Goal: Task Accomplishment & Management: Manage account settings

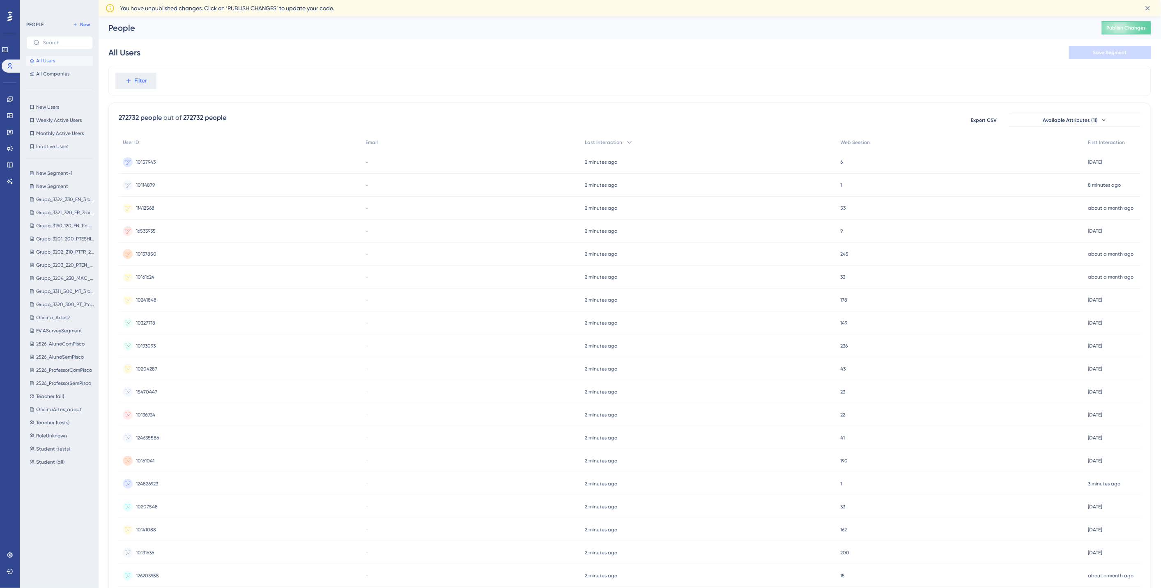
scroll to position [16, 0]
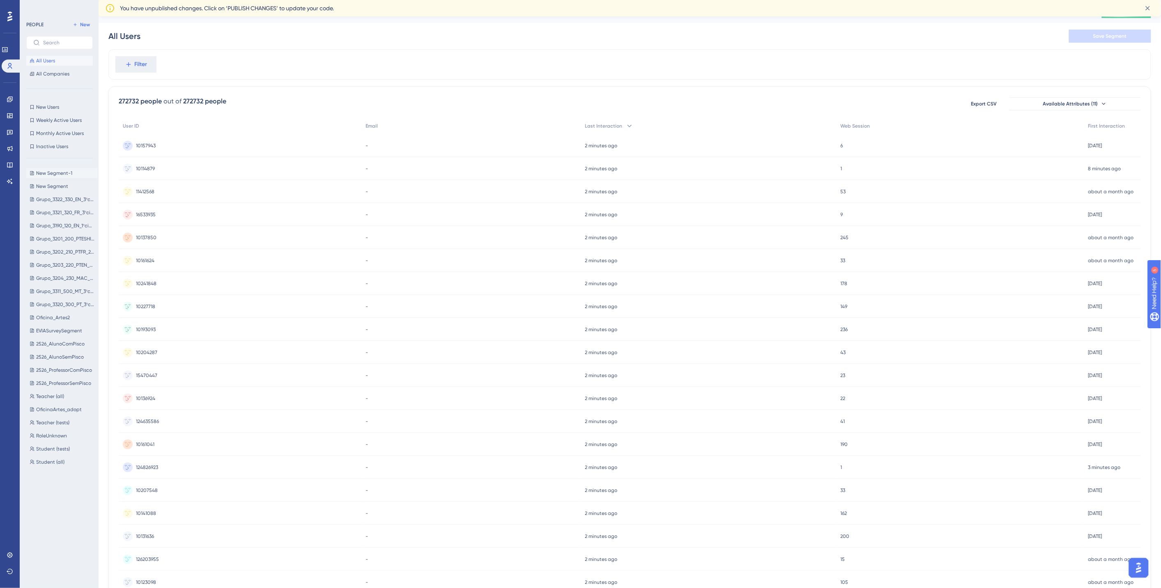
click at [60, 175] on span "New Segment-1" at bounding box center [54, 173] width 36 height 7
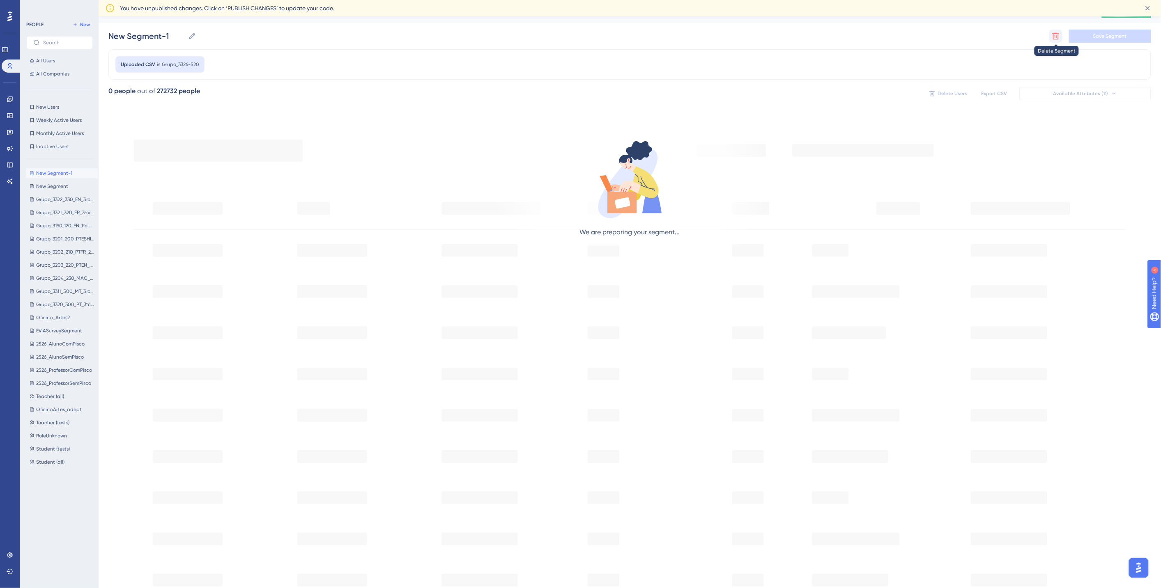
click at [1054, 34] on icon at bounding box center [1055, 36] width 8 height 8
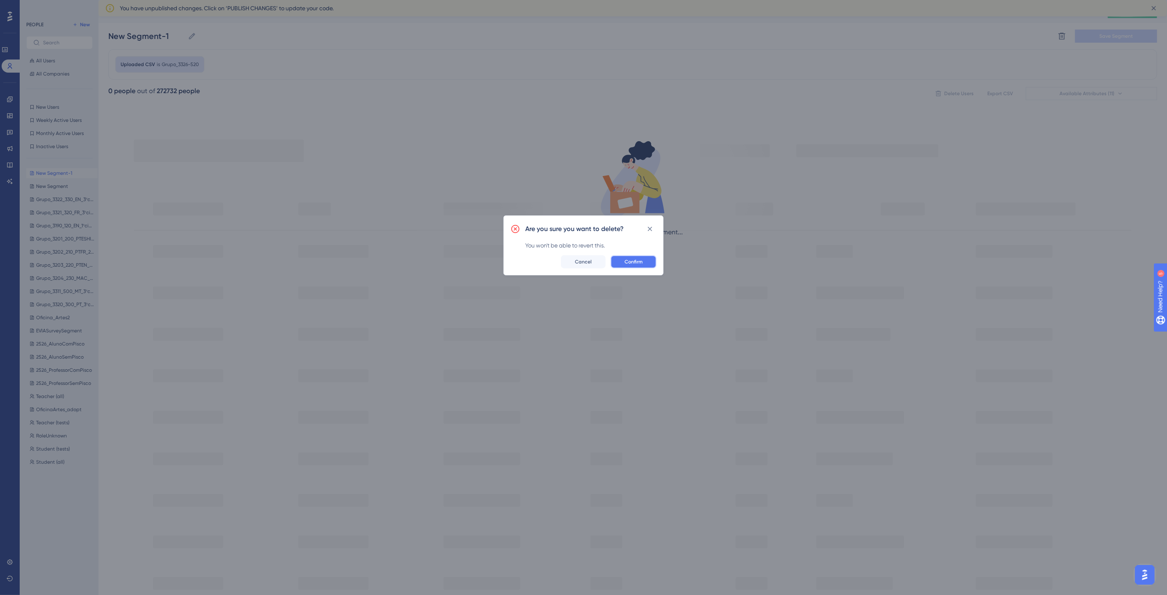
click at [633, 260] on span "Confirm" at bounding box center [634, 262] width 18 height 7
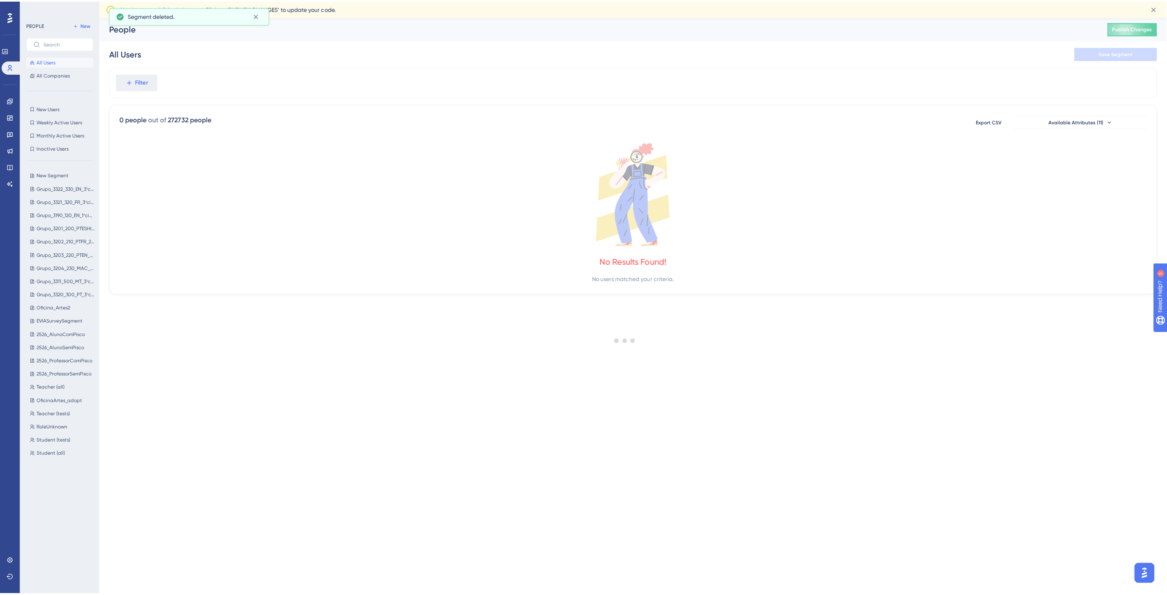
scroll to position [0, 0]
click at [59, 171] on span "New Segment" at bounding box center [52, 173] width 32 height 7
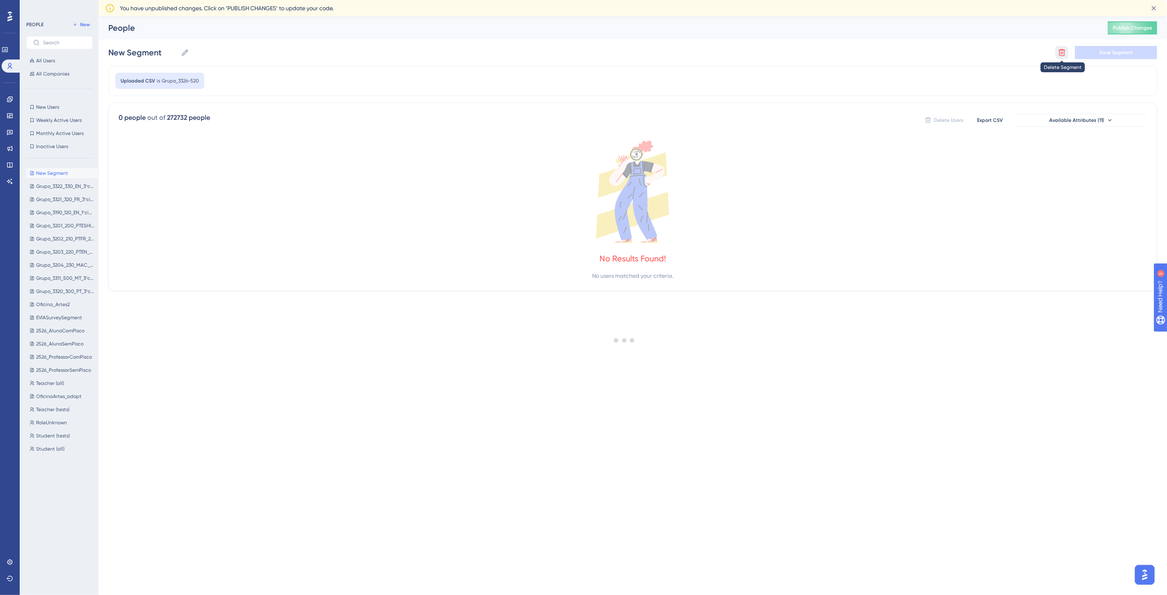
click at [1060, 55] on icon at bounding box center [1062, 52] width 7 height 7
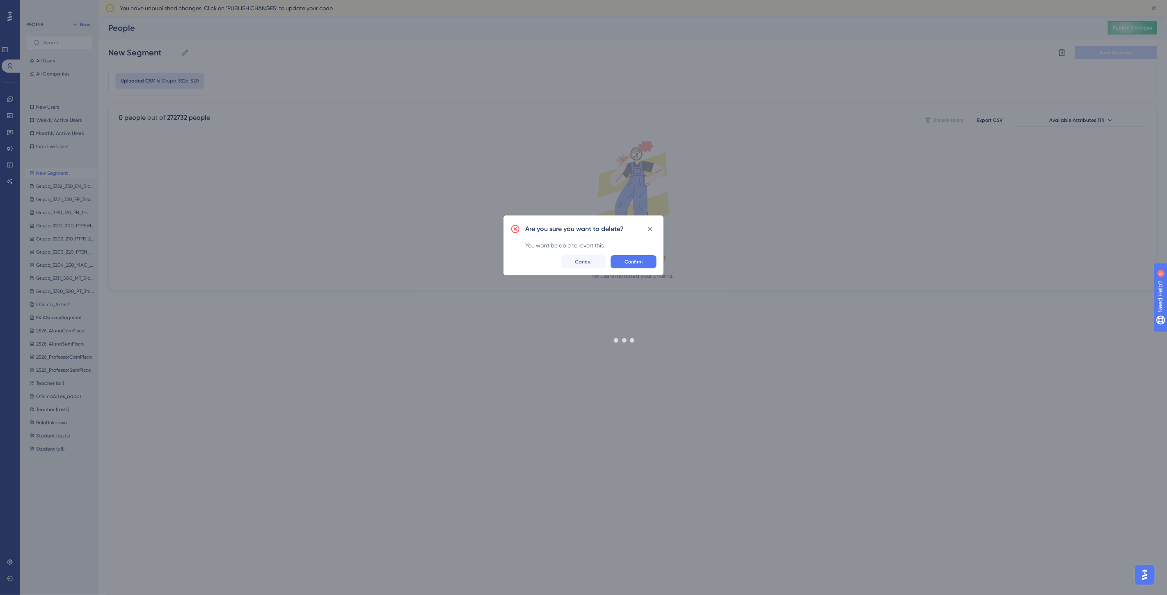
click at [633, 258] on div at bounding box center [624, 340] width 1085 height 536
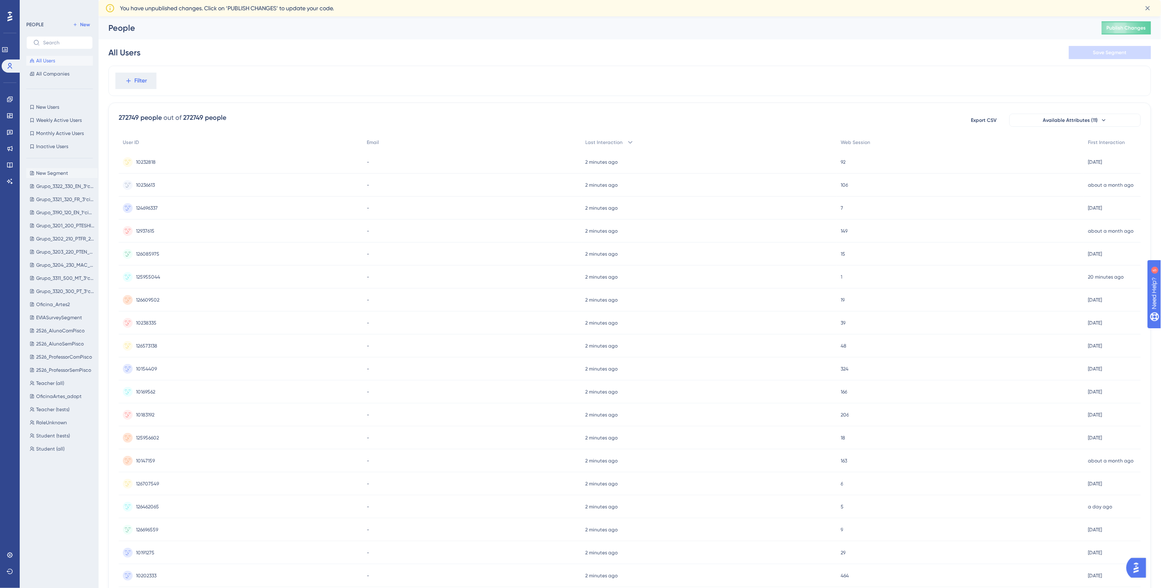
click at [66, 173] on span "New Segment" at bounding box center [52, 173] width 32 height 7
click at [137, 53] on input "New Segment" at bounding box center [142, 52] width 69 height 11
drag, startPoint x: 169, startPoint y: 53, endPoint x: 76, endPoint y: 53, distance: 92.4
click at [99, 53] on div "Performance Users Engagement Widgets Feedback Product Updates Knowledge Base AI…" at bounding box center [630, 338] width 1062 height 644
paste input "Grupo_3326-520"
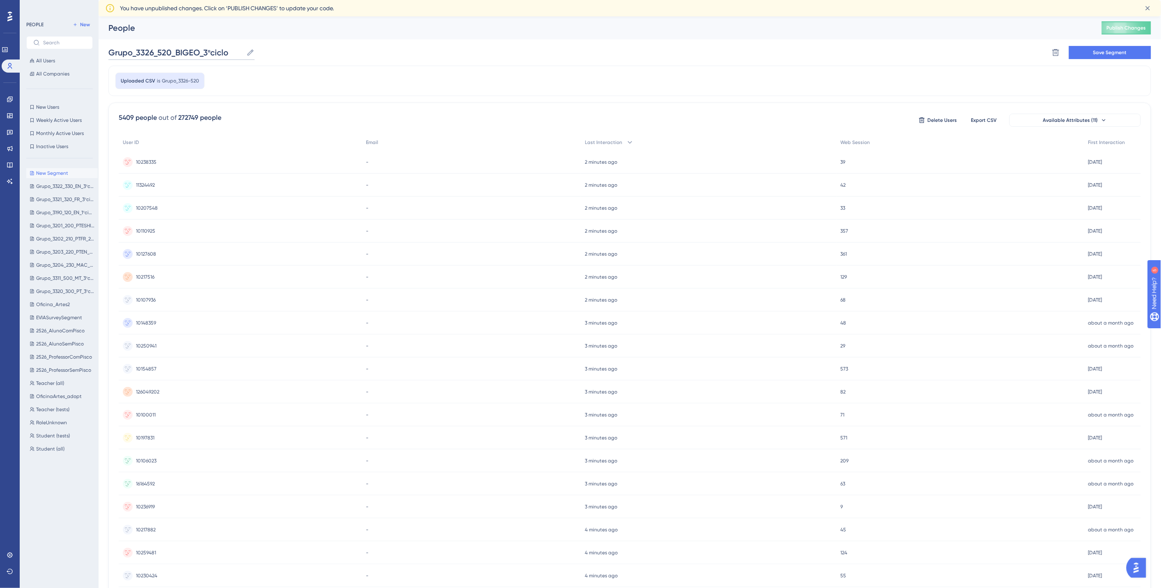
click at [183, 52] on input "Grupo_3326_520_BIGEO_3ºciclo" at bounding box center [175, 52] width 135 height 11
type input "Grupo_3326_520_BIOGEO_3ºciclo"
click at [1115, 52] on span "Save Segment" at bounding box center [1110, 52] width 34 height 7
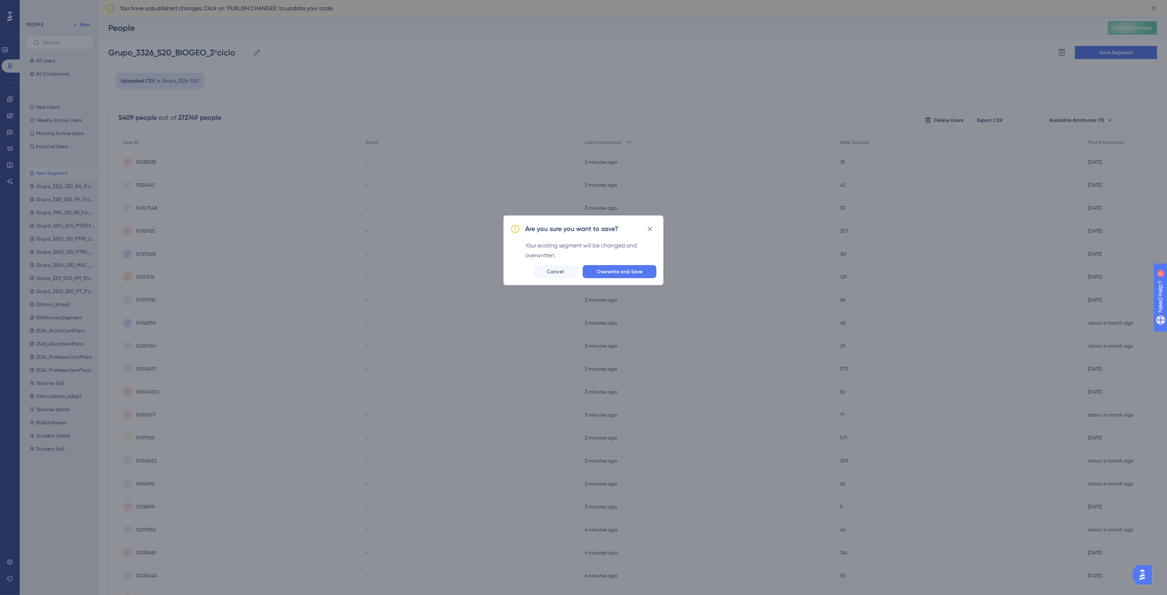
click at [601, 264] on div "Are you sure you want to save? Your existing segment will be changed and overwr…" at bounding box center [584, 251] width 160 height 70
click at [606, 273] on span "Overwrite and Save" at bounding box center [620, 271] width 46 height 7
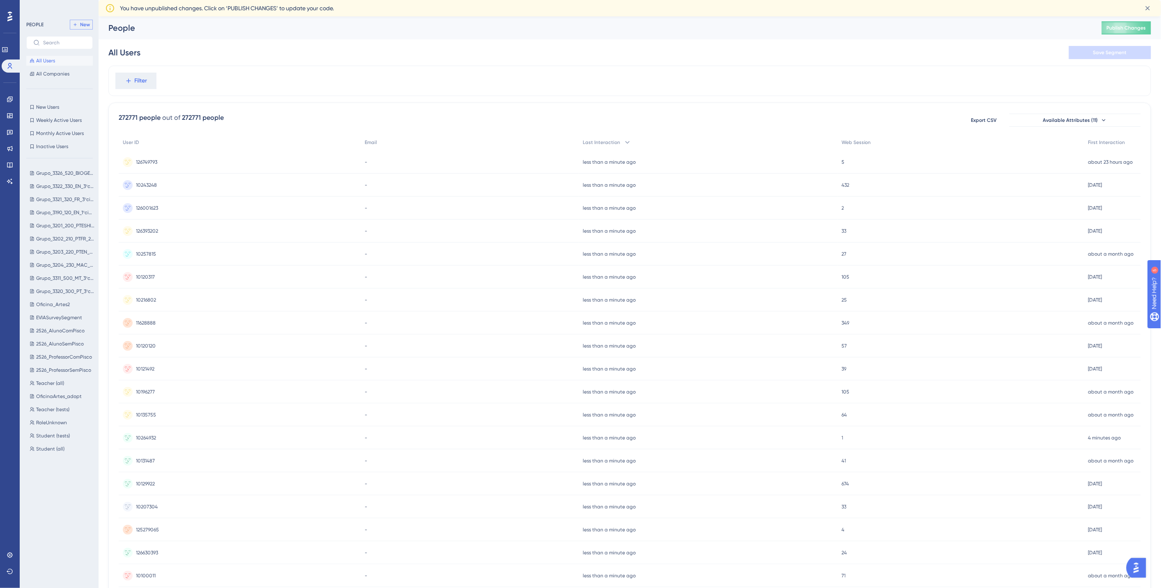
click at [81, 26] on span "New" at bounding box center [85, 24] width 10 height 7
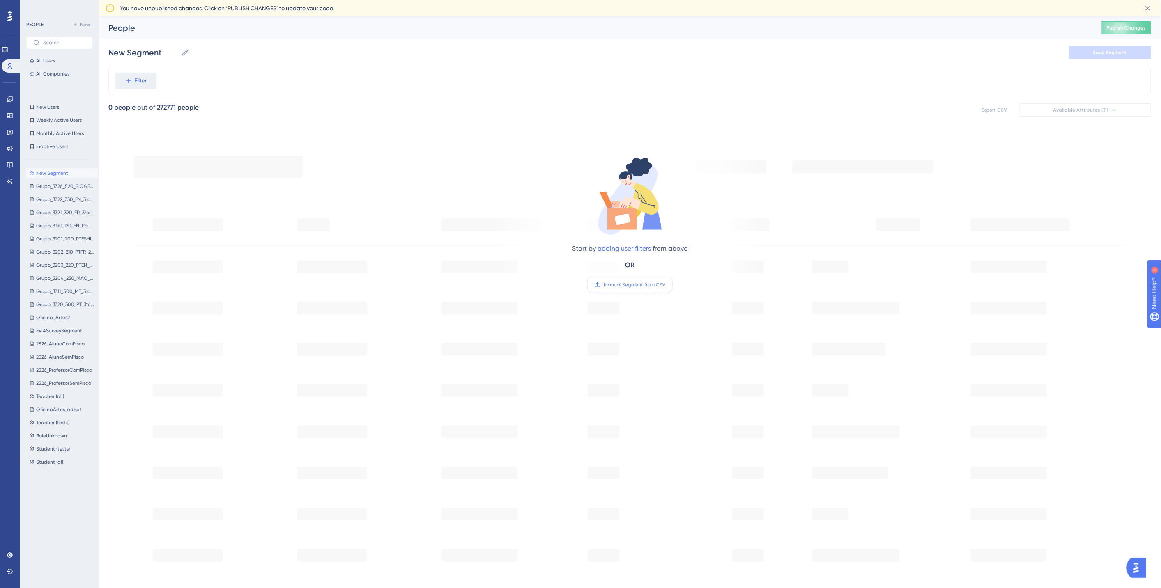
click at [635, 285] on span "Manual Segment from CSV" at bounding box center [635, 285] width 62 height 7
click at [665, 285] on input "Manual Segment from CSV" at bounding box center [665, 285] width 0 height 0
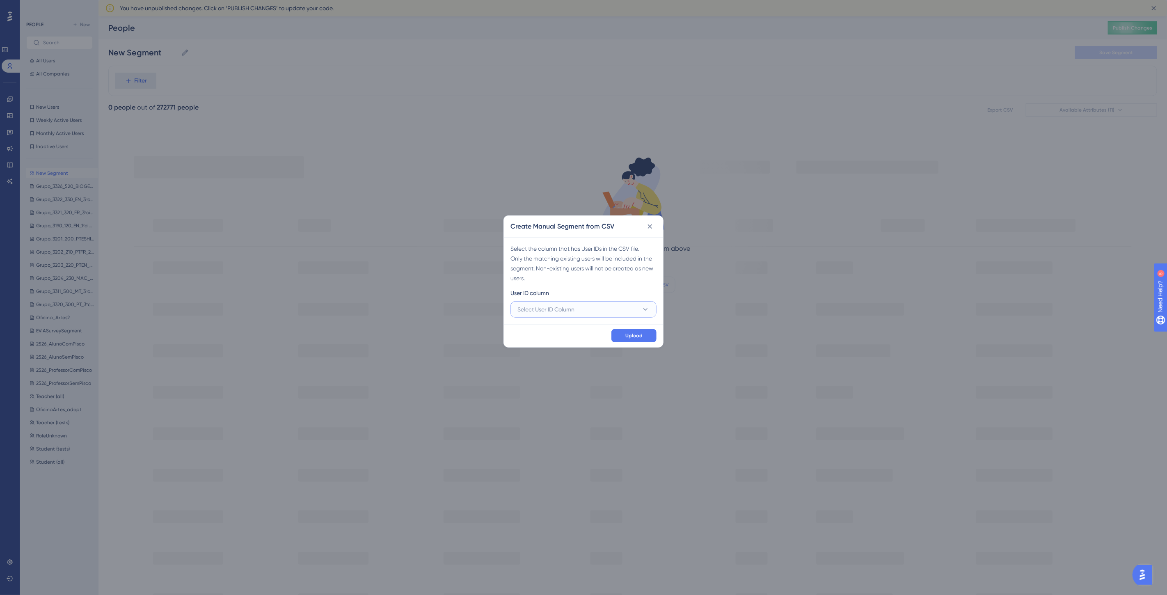
click at [549, 303] on button "Select User ID Column" at bounding box center [584, 309] width 146 height 16
click at [528, 334] on span "A - USER_ID" at bounding box center [538, 335] width 31 height 10
click at [628, 340] on button "Upload" at bounding box center [634, 335] width 45 height 13
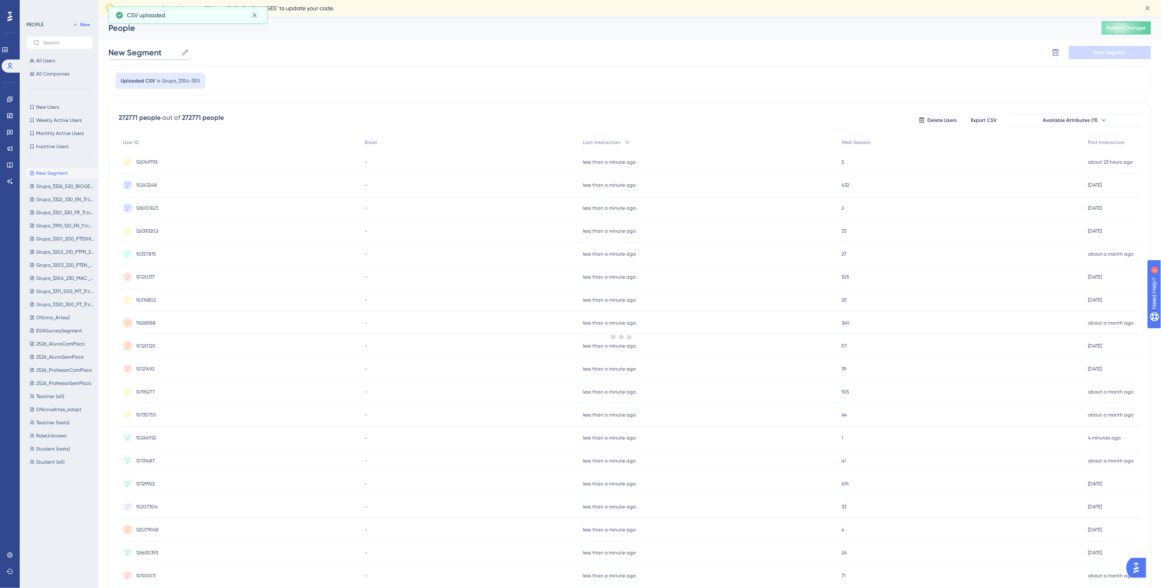
click at [153, 51] on input "New Segment" at bounding box center [142, 52] width 69 height 11
drag, startPoint x: 170, startPoint y: 54, endPoint x: 102, endPoint y: 52, distance: 67.8
click at [102, 52] on div "Performance Users Engagement Widgets Feedback Product Updates Knowledge Base AI…" at bounding box center [630, 338] width 1062 height 644
paste input "Grupo_3354-350"
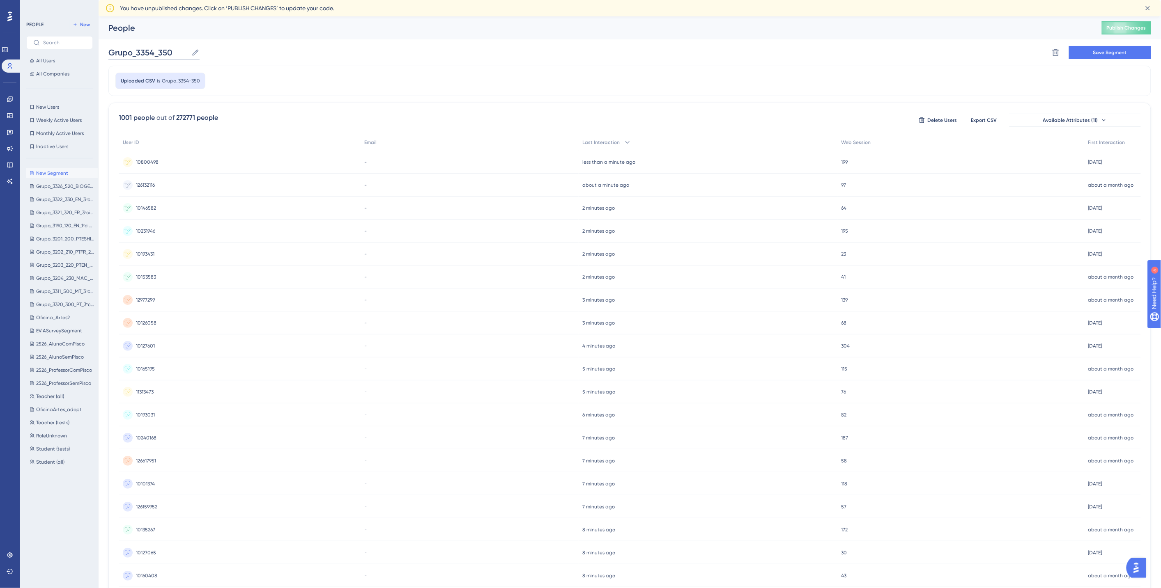
click at [171, 52] on input "Grupo_3354_350" at bounding box center [148, 52] width 80 height 11
click at [182, 52] on input "Grupo_3354_350_ES_3ºciclo" at bounding box center [168, 52] width 121 height 11
type input "Grupo_3354_350_ESP_3ºciclo"
click at [1108, 55] on span "Save Segment" at bounding box center [1110, 52] width 34 height 7
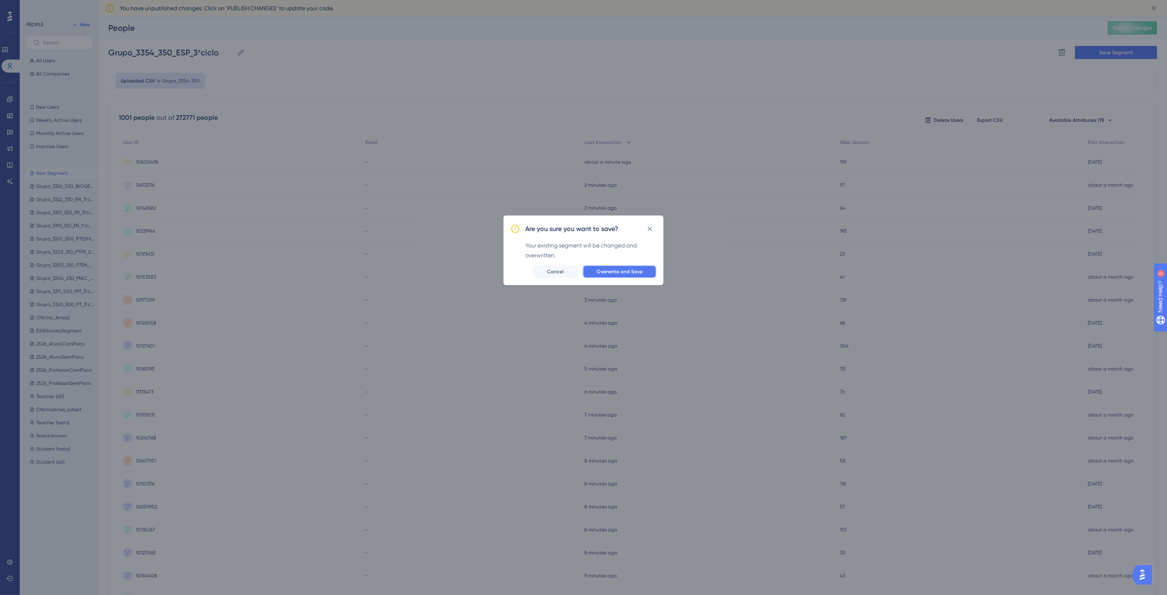
click at [631, 274] on span "Overwrite and Save" at bounding box center [620, 271] width 46 height 7
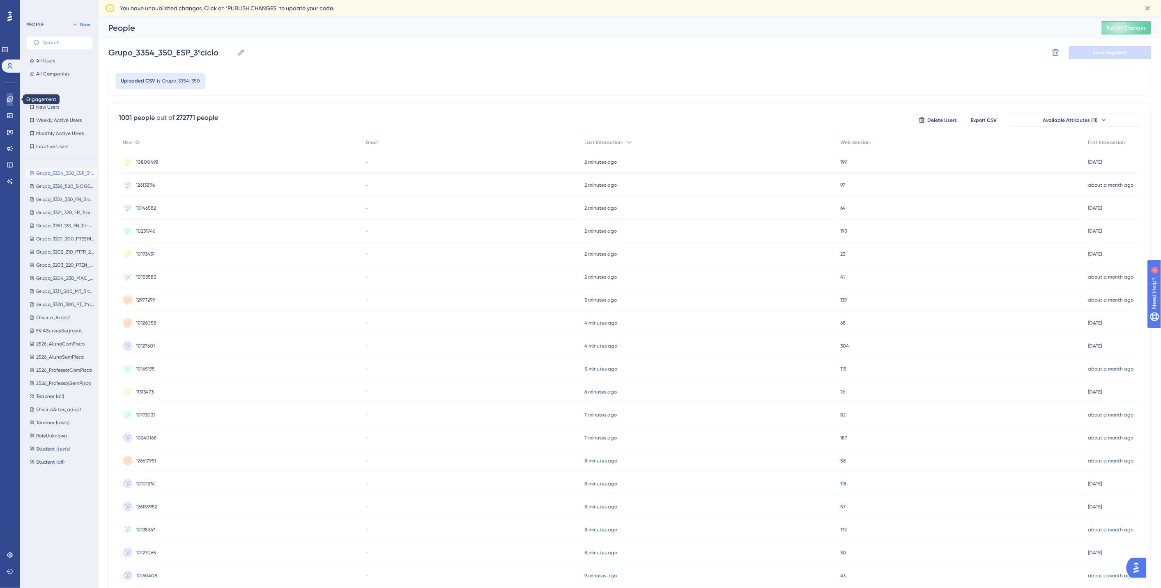
click at [7, 95] on link at bounding box center [10, 99] width 7 height 13
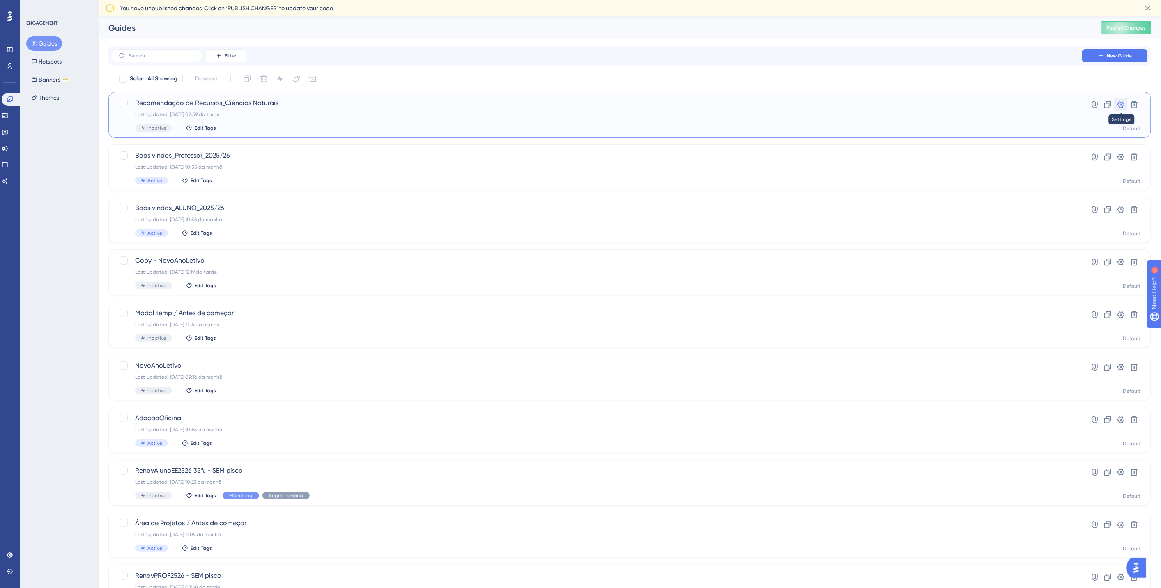
click at [1119, 103] on icon at bounding box center [1121, 105] width 8 height 8
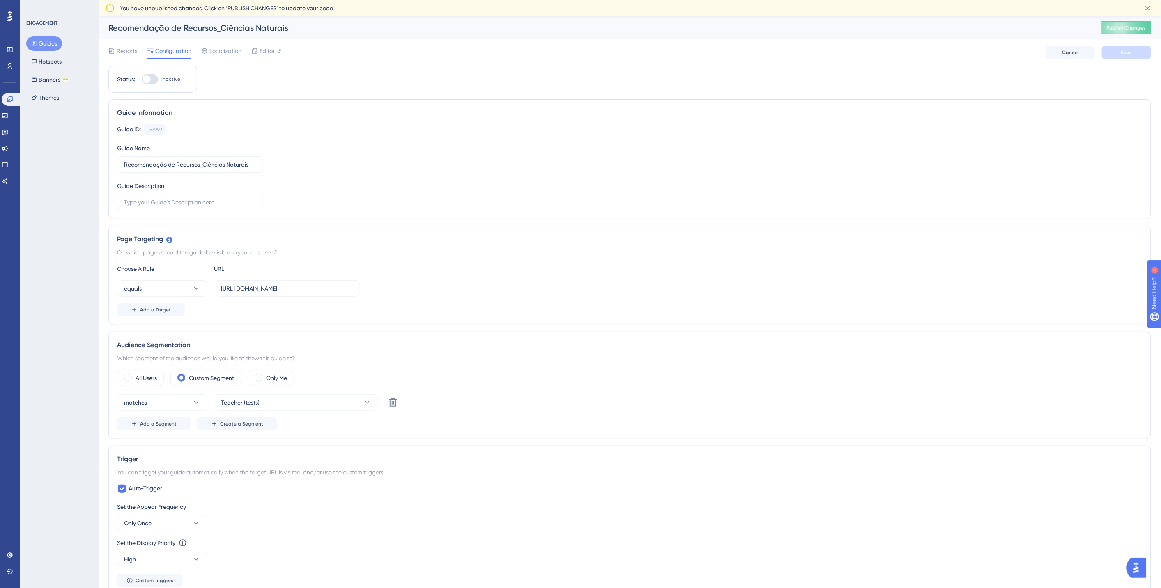
click at [150, 81] on div at bounding box center [146, 79] width 8 height 8
click at [142, 80] on input "Inactive" at bounding box center [141, 79] width 0 height 0
checkbox input "true"
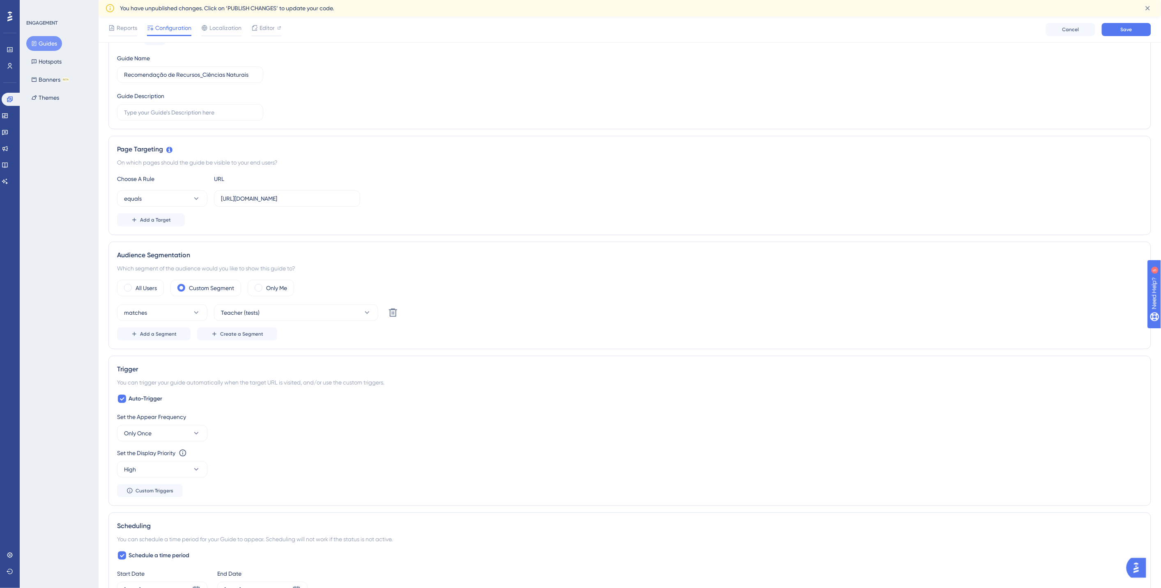
scroll to position [228, 0]
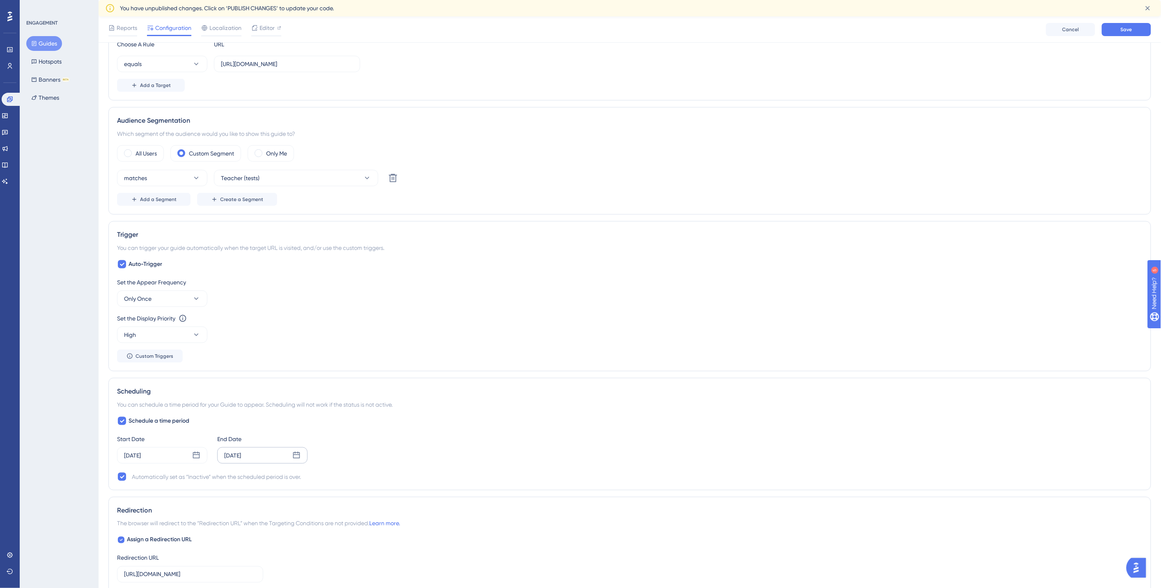
click at [234, 454] on div "Jul 31 2026" at bounding box center [232, 456] width 17 height 10
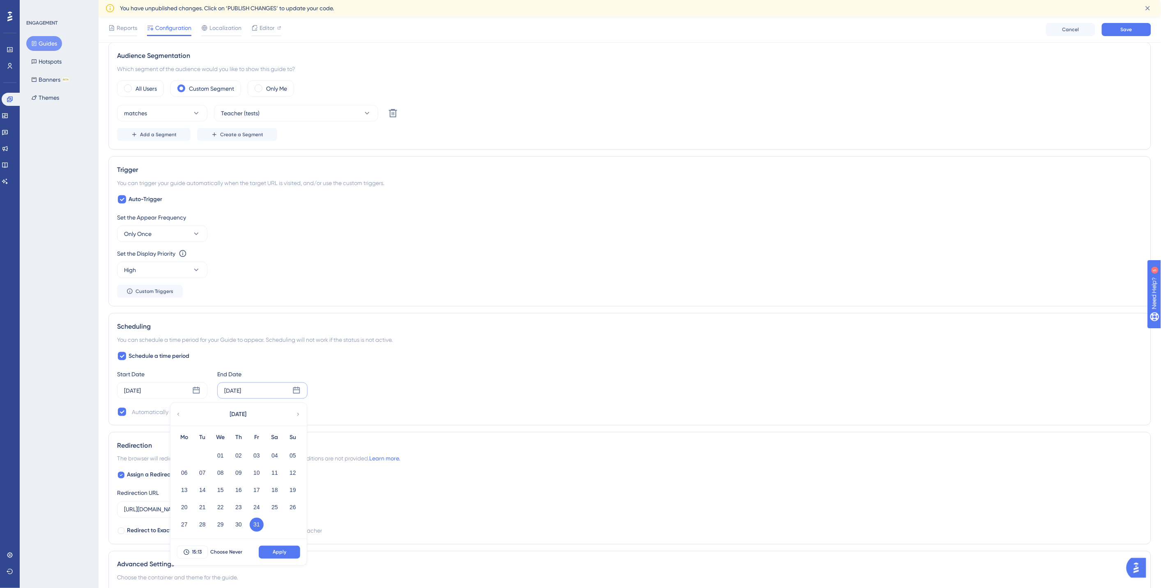
scroll to position [403, 0]
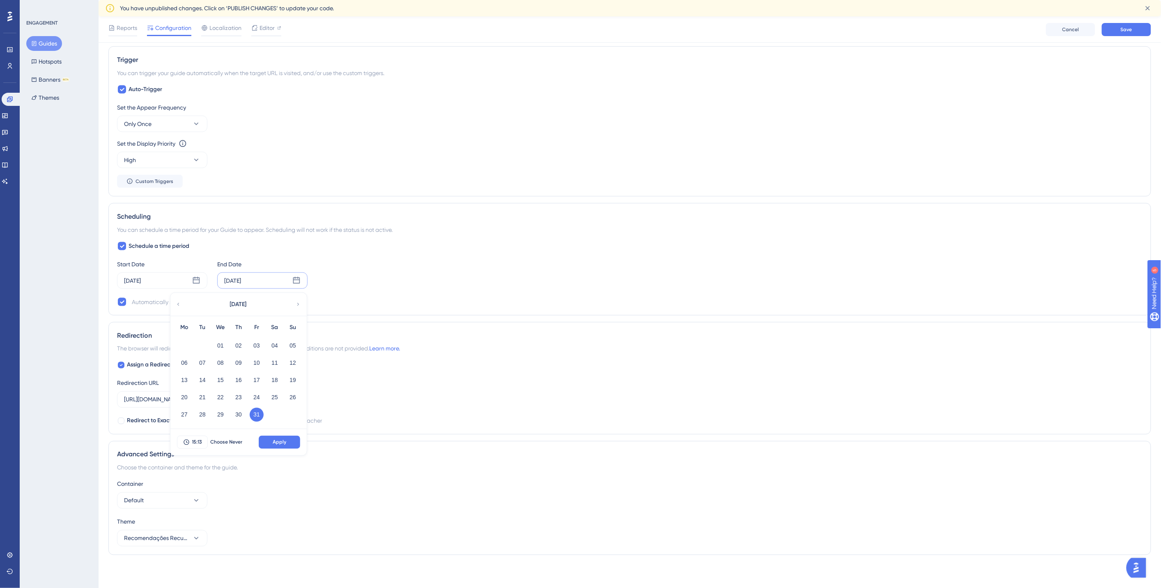
click at [179, 304] on icon at bounding box center [178, 304] width 6 height 7
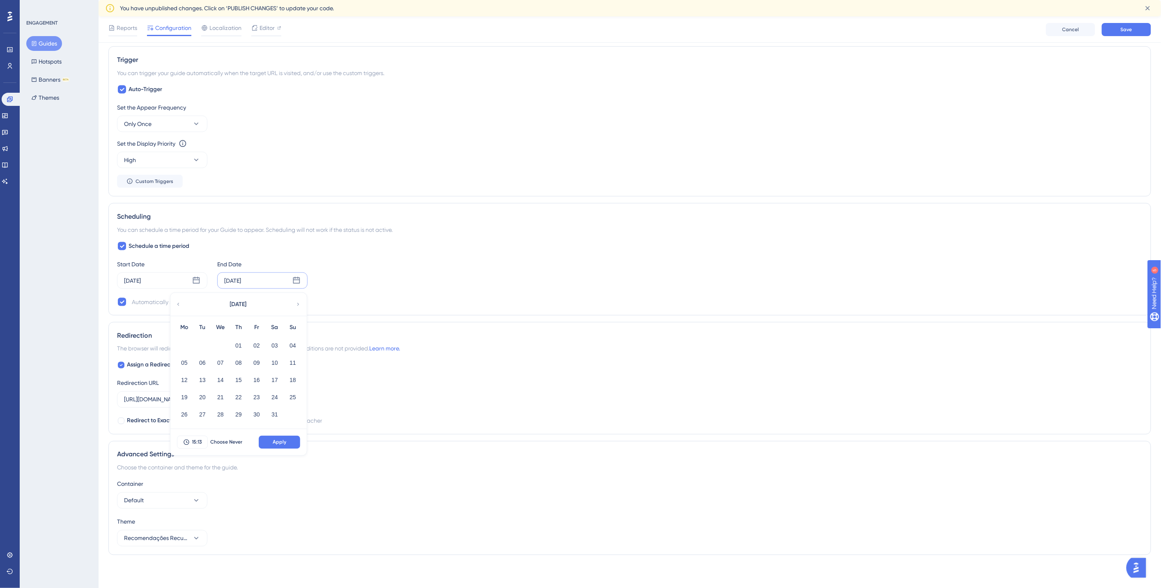
click at [179, 304] on icon at bounding box center [178, 304] width 6 height 7
click at [300, 304] on icon at bounding box center [298, 304] width 6 height 7
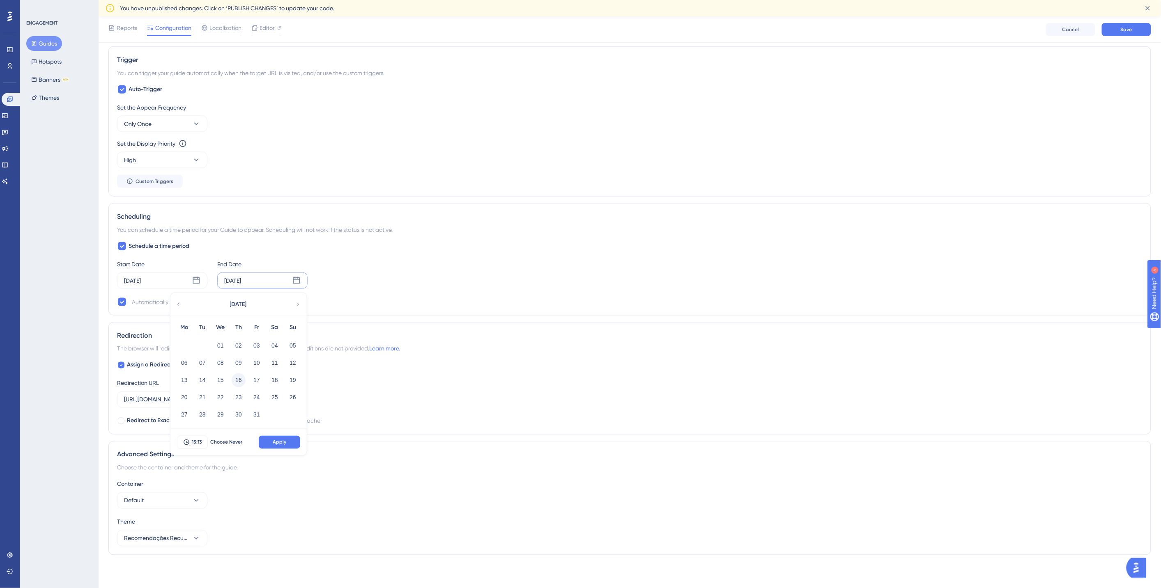
click at [239, 378] on button "16" at bounding box center [239, 381] width 14 height 14
click at [194, 442] on span "15:13" at bounding box center [197, 442] width 10 height 7
click at [199, 417] on div "23" at bounding box center [200, 418] width 68 height 17
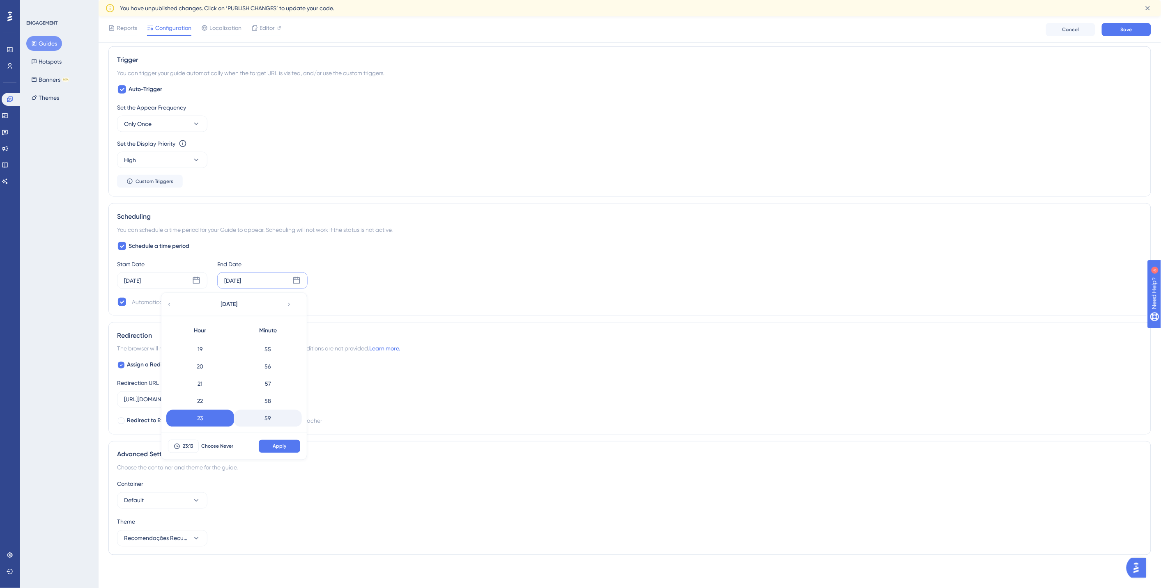
click at [265, 417] on div "59" at bounding box center [268, 418] width 68 height 17
click at [281, 447] on span "Apply" at bounding box center [280, 446] width 14 height 7
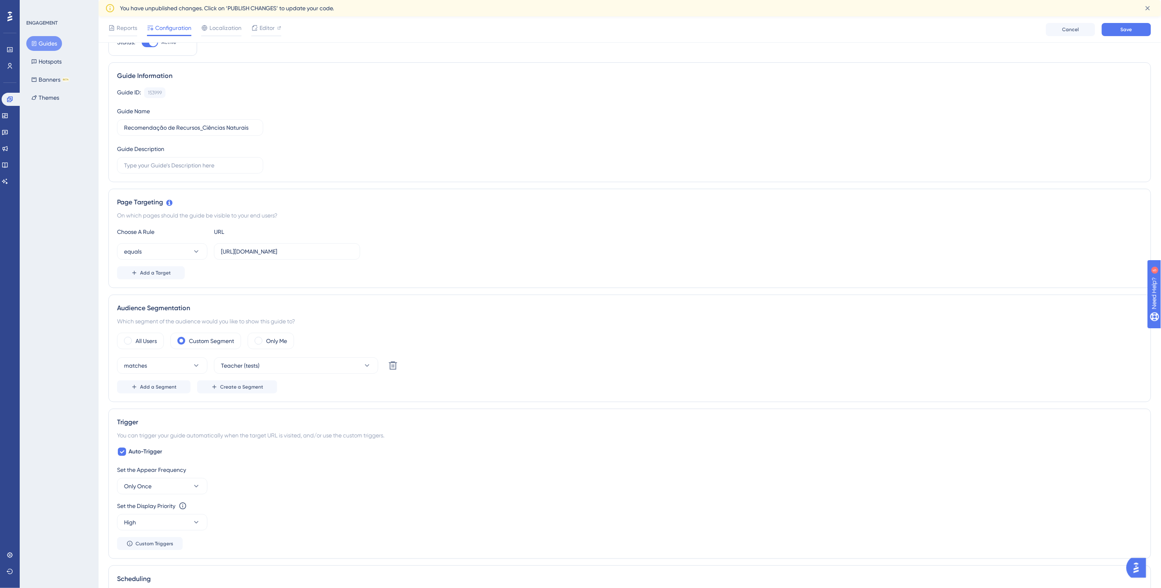
scroll to position [0, 0]
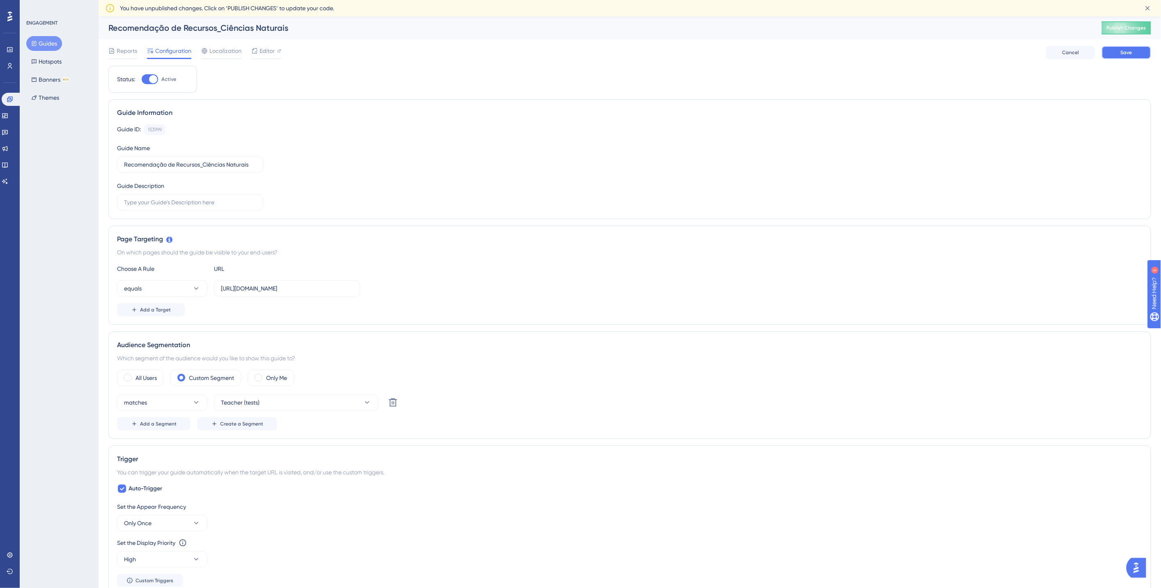
click at [1127, 50] on span "Save" at bounding box center [1125, 52] width 11 height 7
click at [1135, 24] on button "Publish Changes" at bounding box center [1125, 27] width 49 height 13
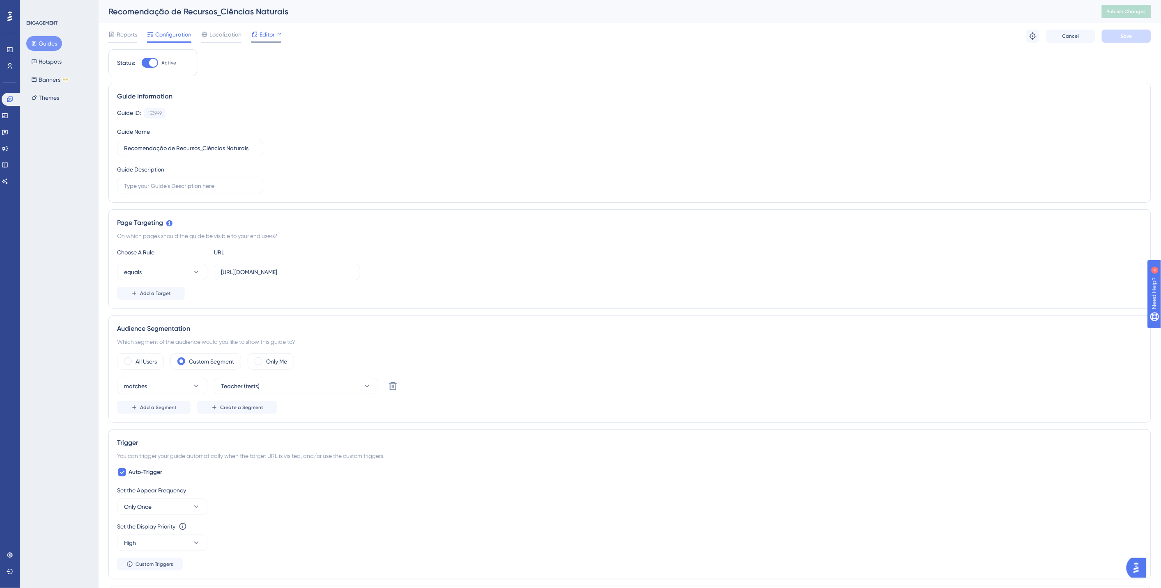
click at [259, 36] on span "Editor" at bounding box center [266, 35] width 15 height 10
click at [1134, 11] on span "Publish Changes" at bounding box center [1125, 11] width 39 height 7
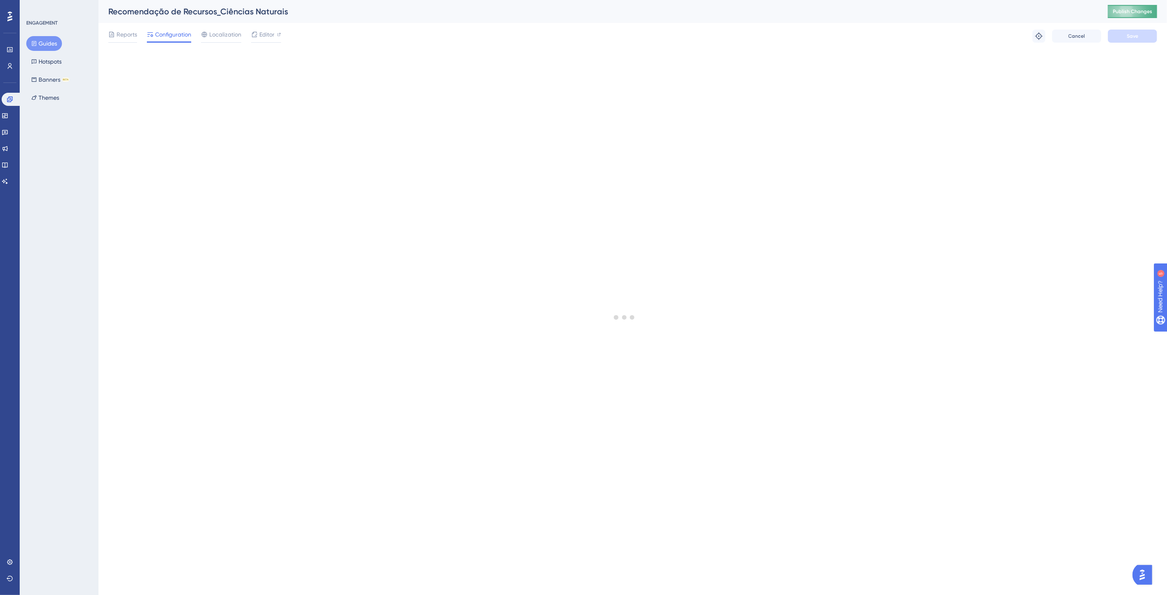
click at [1129, 13] on span "Publish Changes" at bounding box center [1132, 11] width 39 height 7
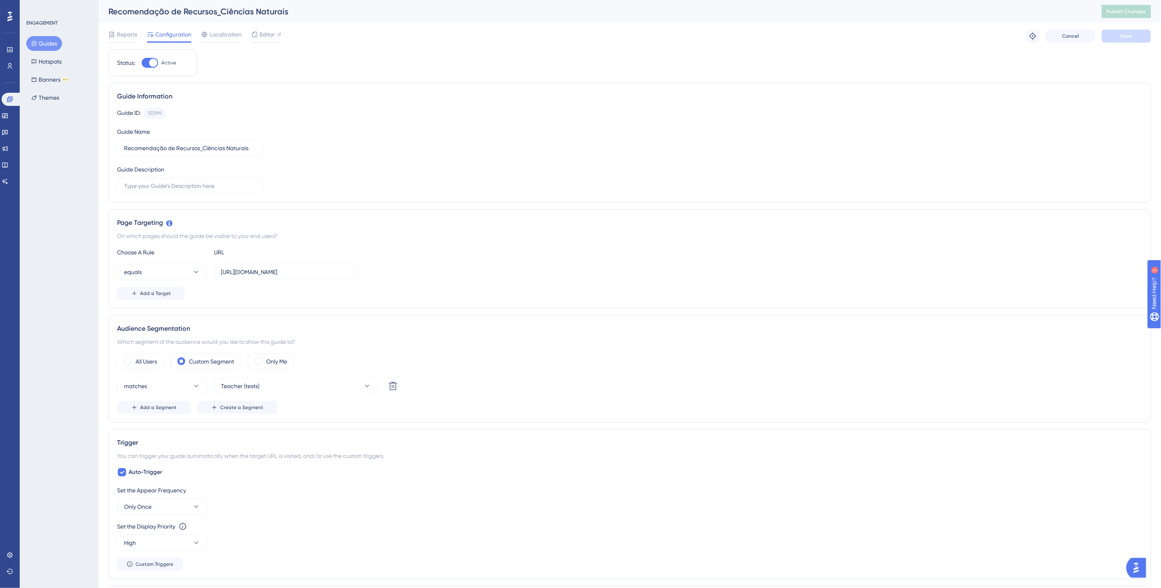
click at [149, 62] on div at bounding box center [150, 63] width 16 height 10
click at [142, 63] on input "Active" at bounding box center [141, 63] width 0 height 0
click at [149, 62] on div at bounding box center [146, 63] width 8 height 8
click at [142, 63] on input "Inactive" at bounding box center [141, 63] width 0 height 0
click at [160, 62] on label "Active" at bounding box center [159, 63] width 34 height 10
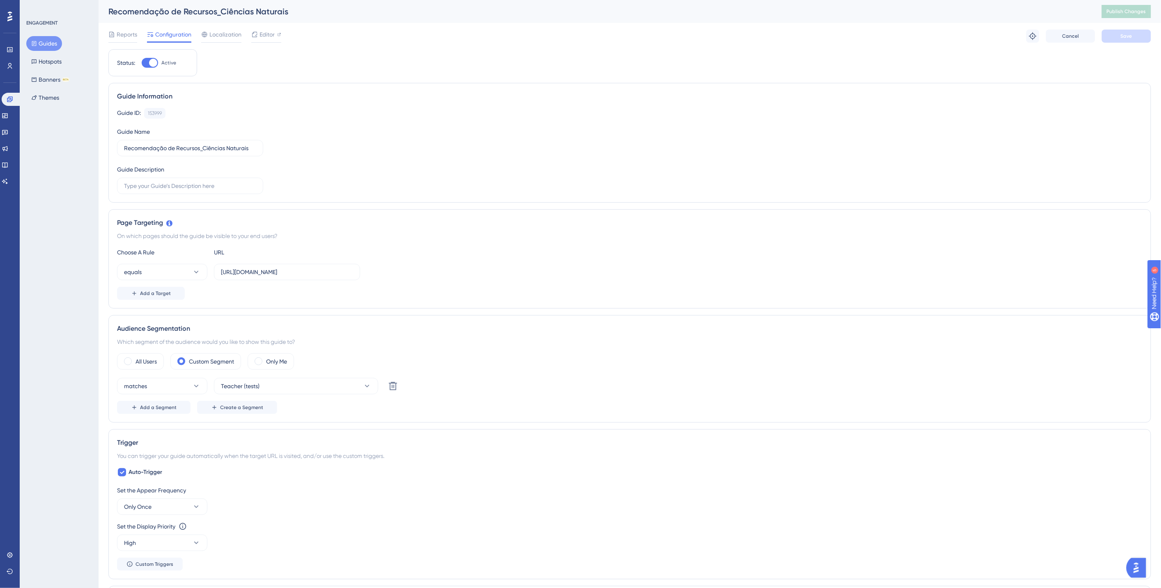
click at [142, 63] on input "Active" at bounding box center [141, 63] width 0 height 0
click at [1131, 33] on span "Save" at bounding box center [1125, 36] width 11 height 7
click at [1127, 13] on span "Publish Changes" at bounding box center [1125, 11] width 39 height 7
click at [147, 64] on div at bounding box center [146, 63] width 8 height 8
click at [142, 63] on input "Inactive" at bounding box center [141, 63] width 0 height 0
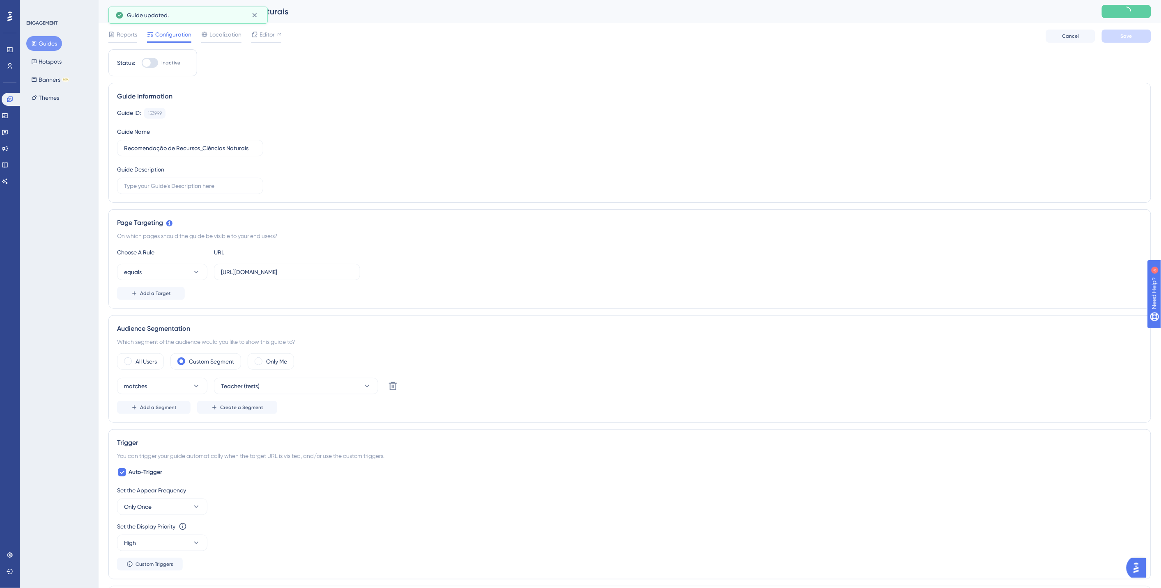
checkbox input "true"
click at [1135, 31] on button "Save" at bounding box center [1125, 36] width 49 height 13
click at [61, 257] on div "ENGAGEMENT Guides Hotspots Banners BETA Themes" at bounding box center [59, 294] width 79 height 588
click at [288, 386] on button "Teacher (tests)" at bounding box center [296, 386] width 164 height 16
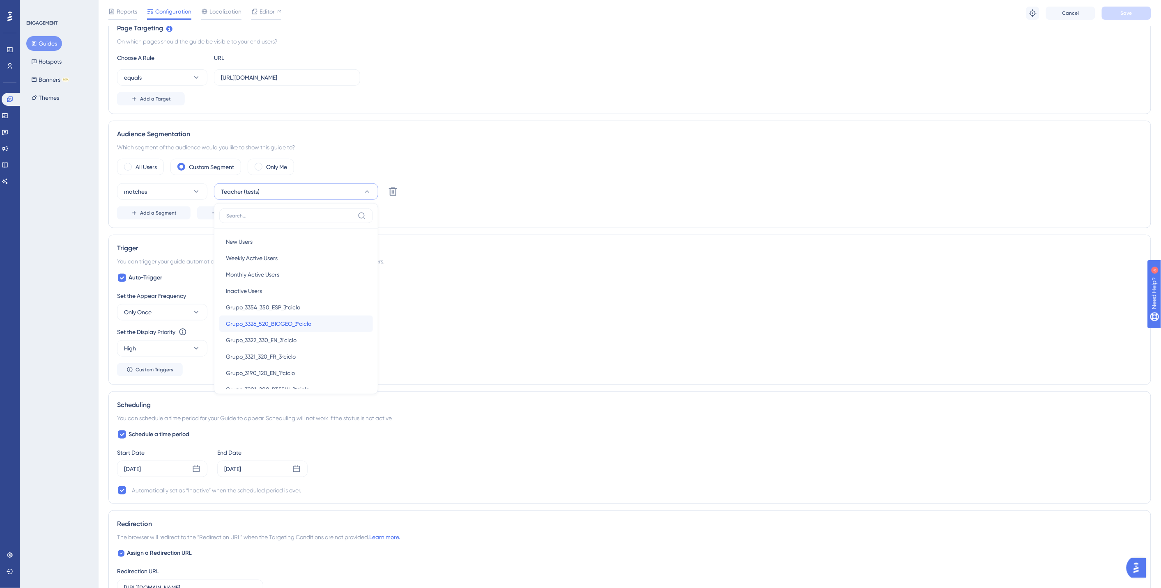
click at [293, 325] on span "Grupo_3326_520_BIOGEO_3ºciclo" at bounding box center [268, 324] width 85 height 10
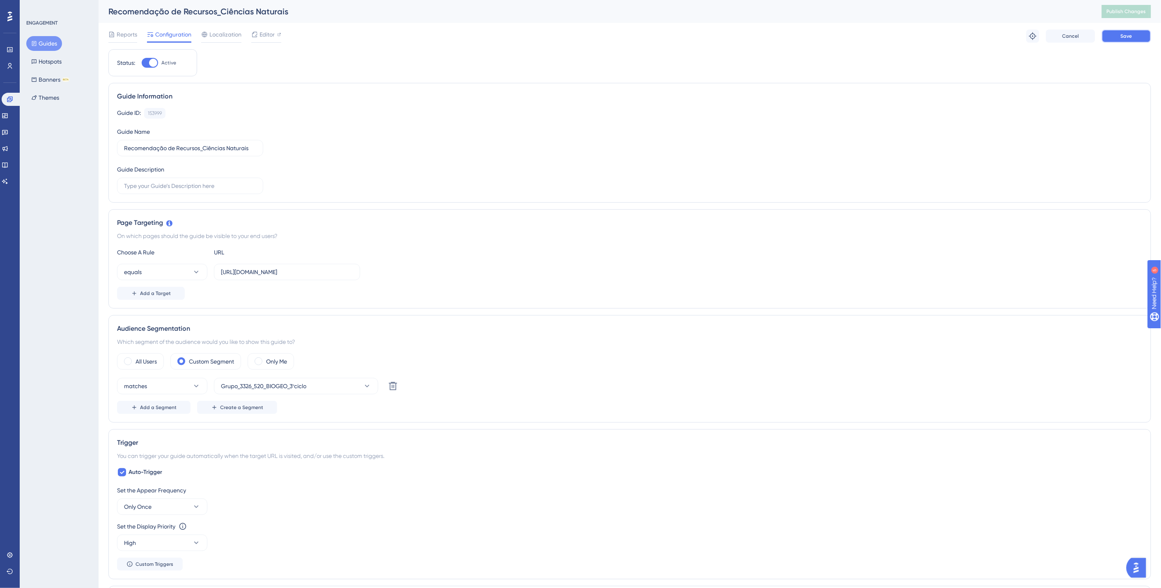
click at [1122, 35] on span "Save" at bounding box center [1125, 36] width 11 height 7
click at [260, 364] on span at bounding box center [259, 362] width 8 height 8
click at [265, 359] on input "radio" at bounding box center [265, 359] width 0 height 0
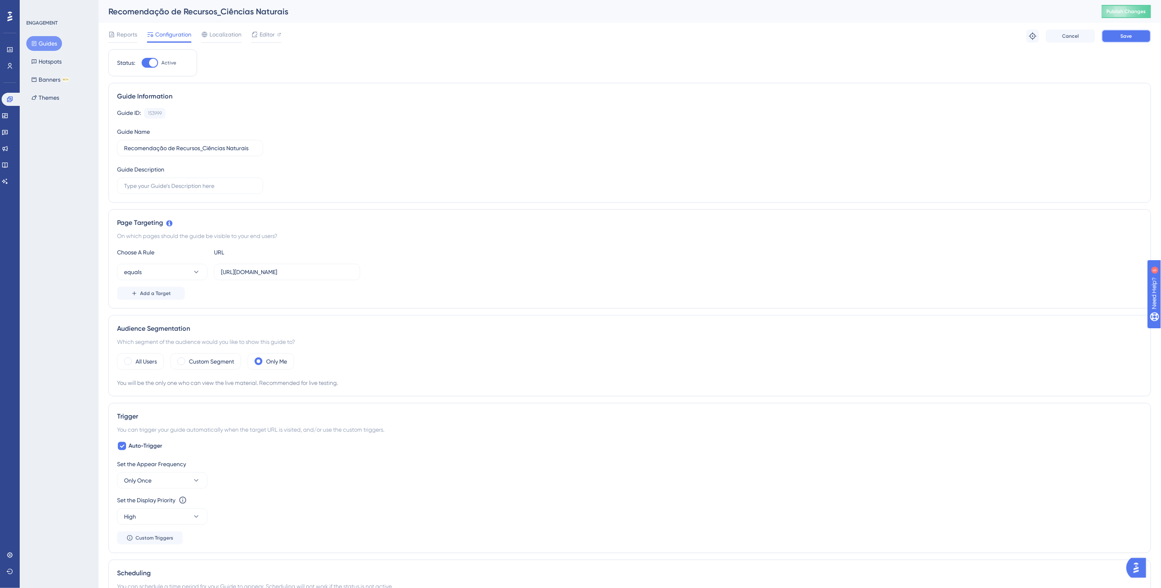
click at [1136, 39] on button "Save" at bounding box center [1125, 36] width 49 height 13
click at [1128, 10] on span "Publish Changes" at bounding box center [1125, 11] width 39 height 7
click at [148, 483] on span "Only Once" at bounding box center [138, 481] width 28 height 10
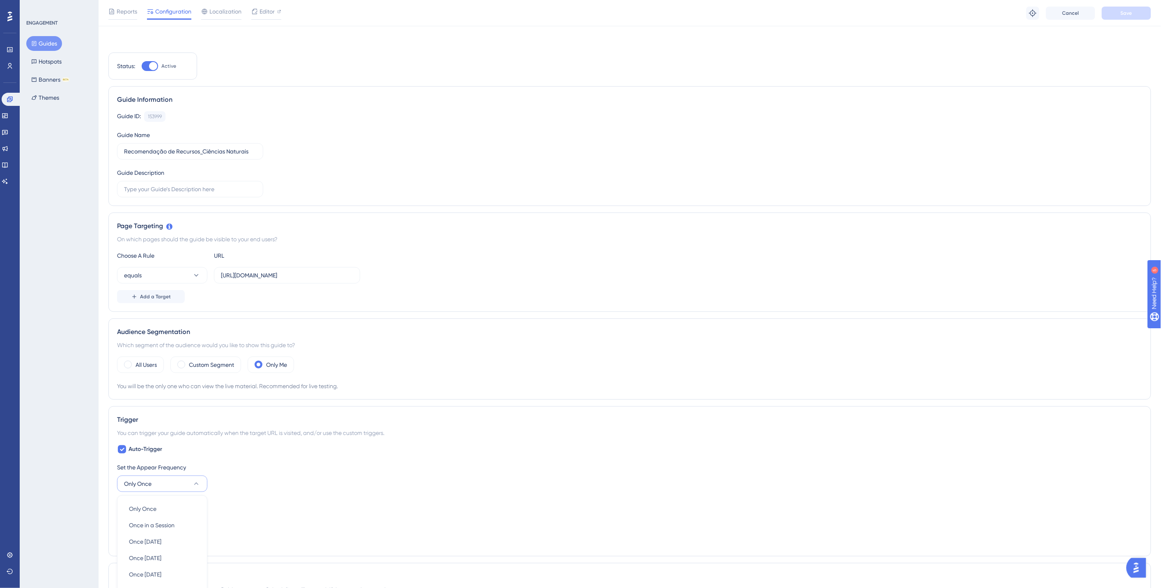
scroll to position [264, 0]
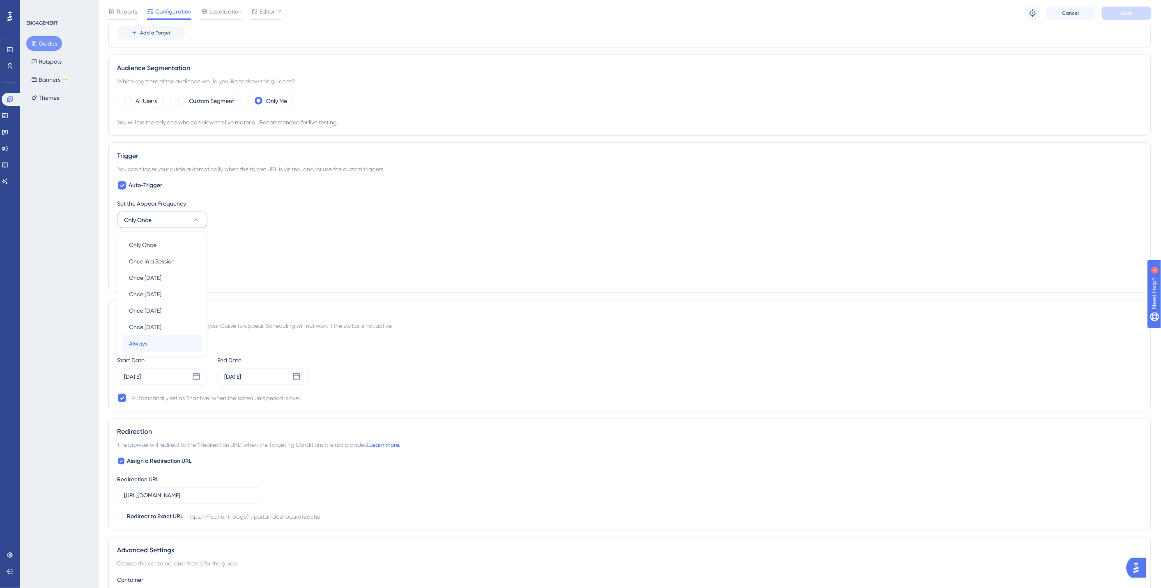
click at [134, 344] on span "Always" at bounding box center [138, 344] width 18 height 10
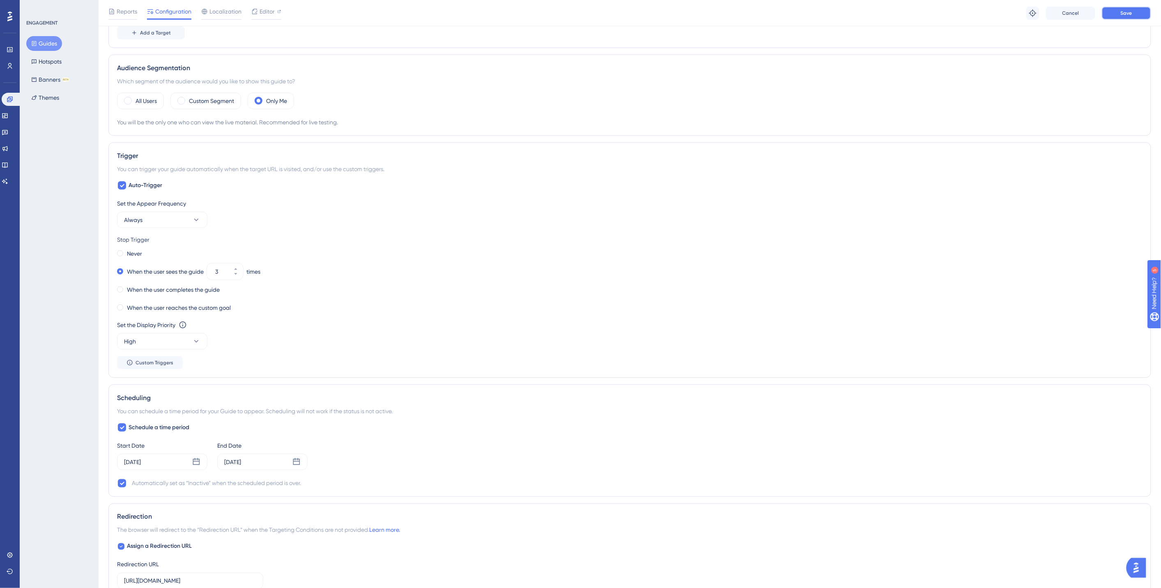
click at [1119, 11] on button "Save" at bounding box center [1125, 13] width 49 height 13
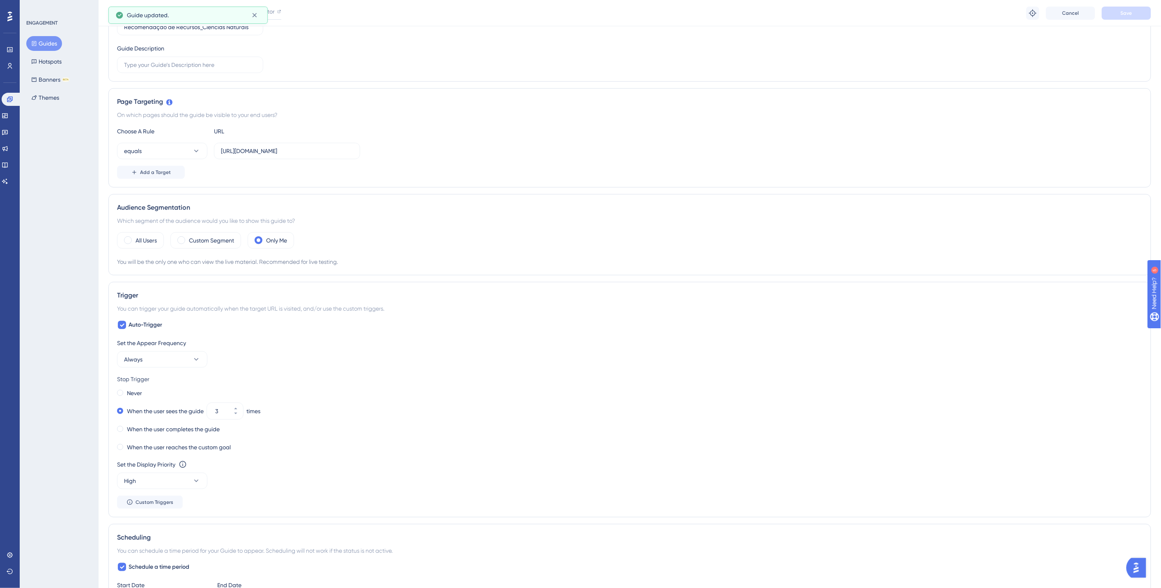
scroll to position [0, 0]
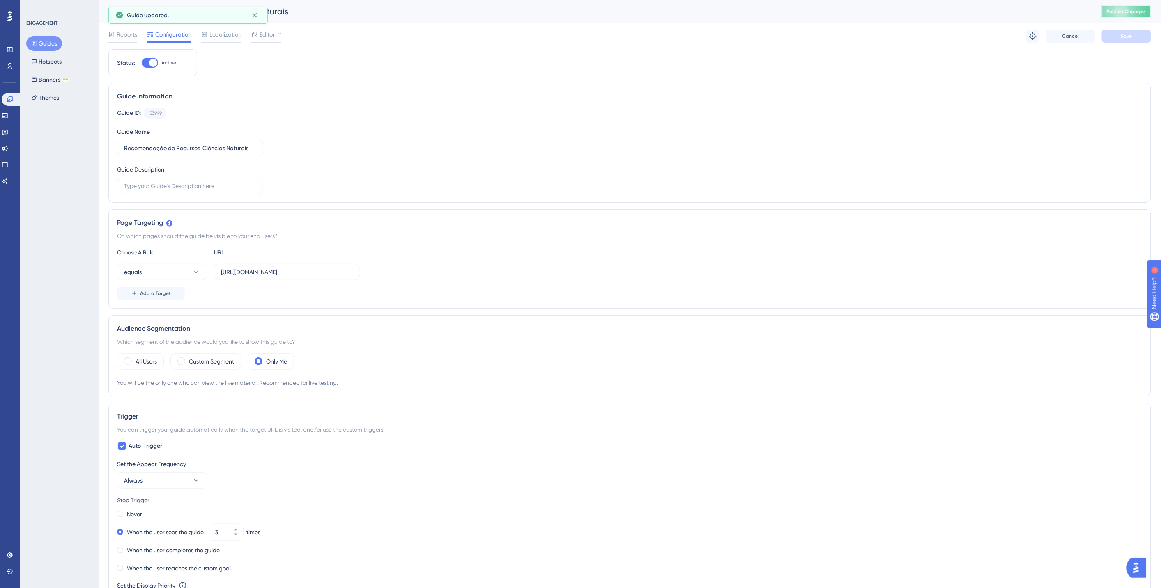
click at [1127, 15] on button "Publish Changes" at bounding box center [1125, 11] width 49 height 13
click at [190, 362] on label "Custom Segment" at bounding box center [211, 362] width 45 height 10
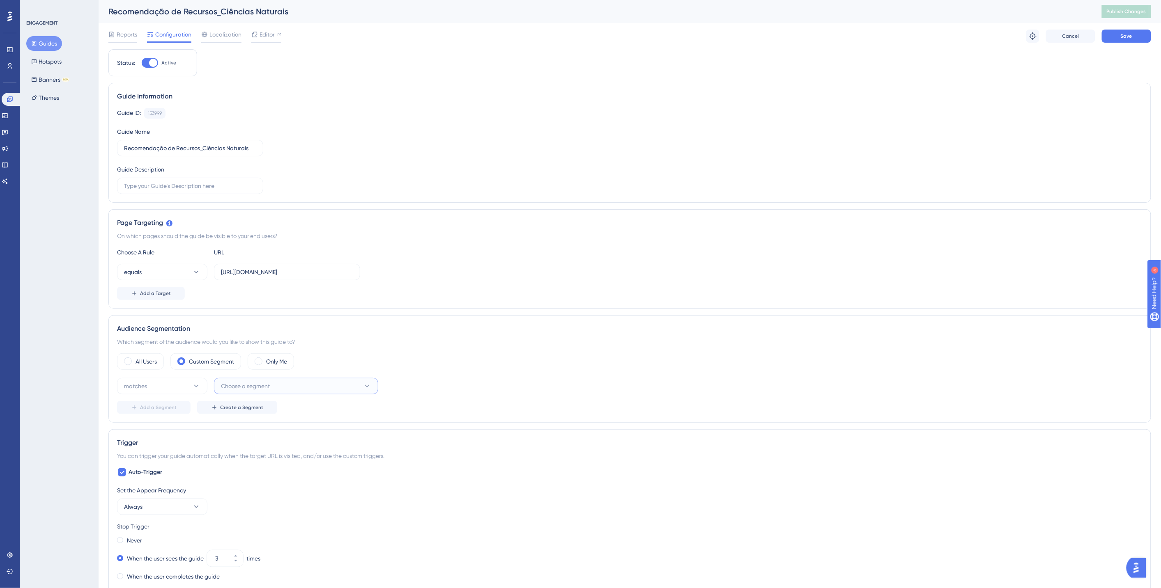
click at [247, 383] on span "Choose a segment" at bounding box center [245, 386] width 49 height 10
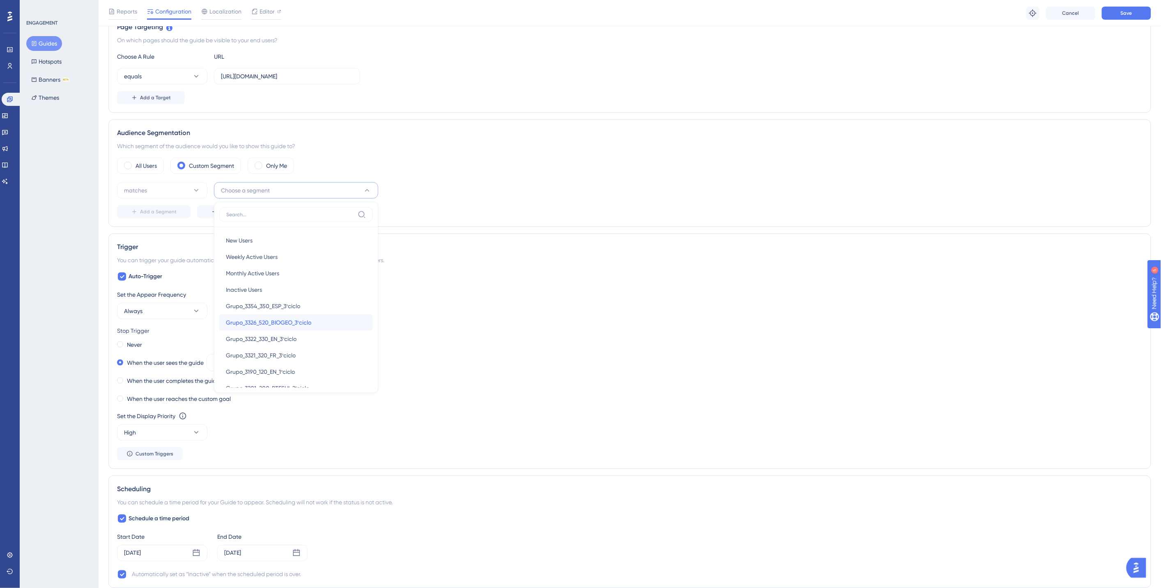
click at [284, 326] on span "Grupo_3326_520_BIOGEO_3ºciclo" at bounding box center [268, 323] width 85 height 10
click at [166, 313] on button "Always" at bounding box center [162, 311] width 90 height 16
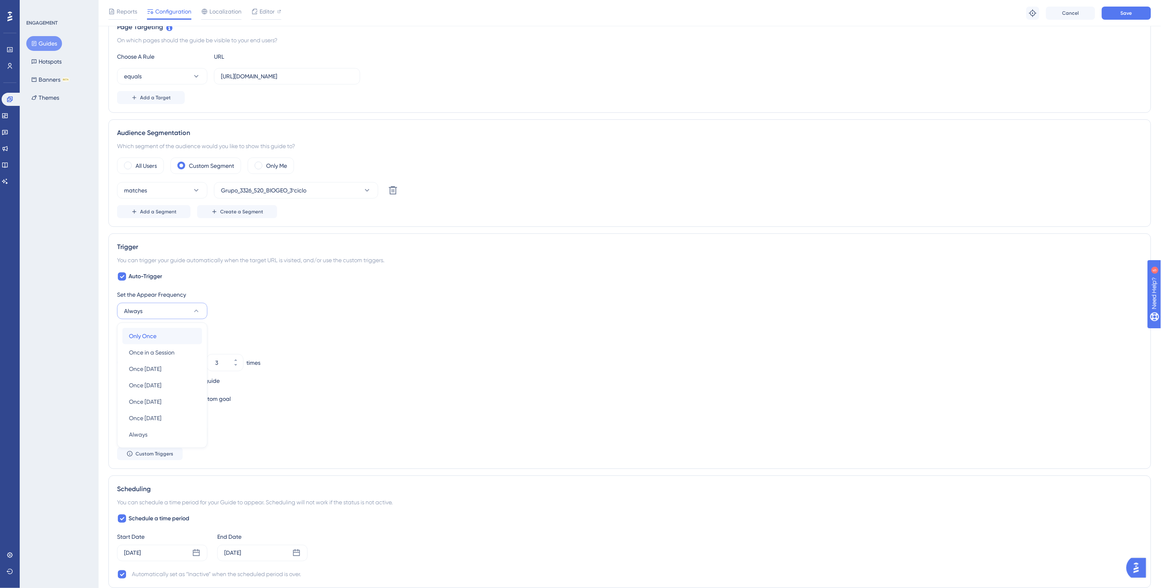
click at [150, 333] on span "Only Once" at bounding box center [143, 336] width 28 height 10
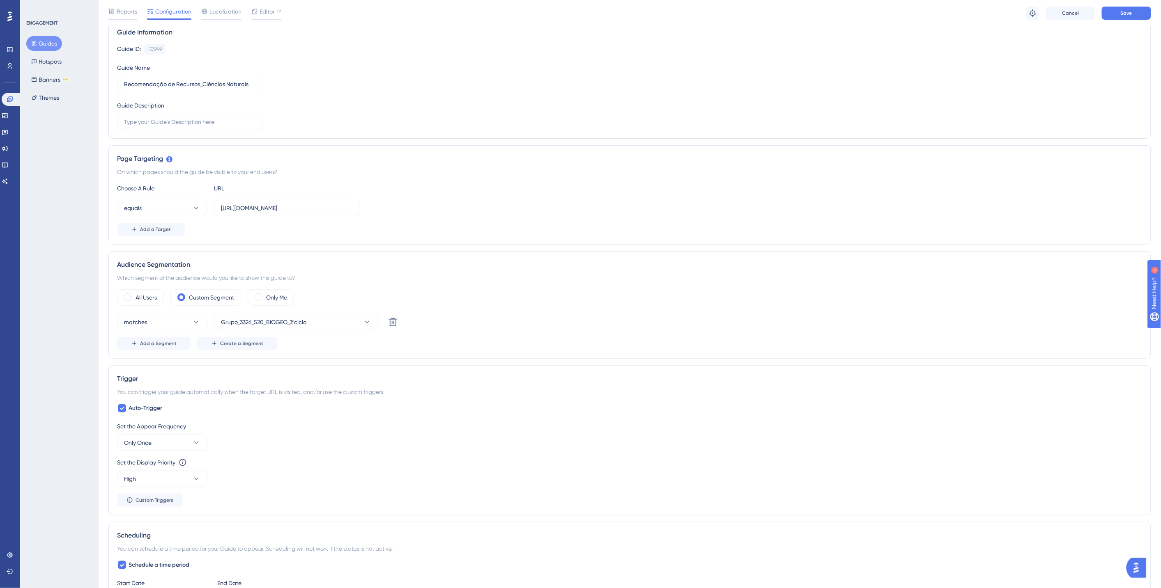
scroll to position [0, 0]
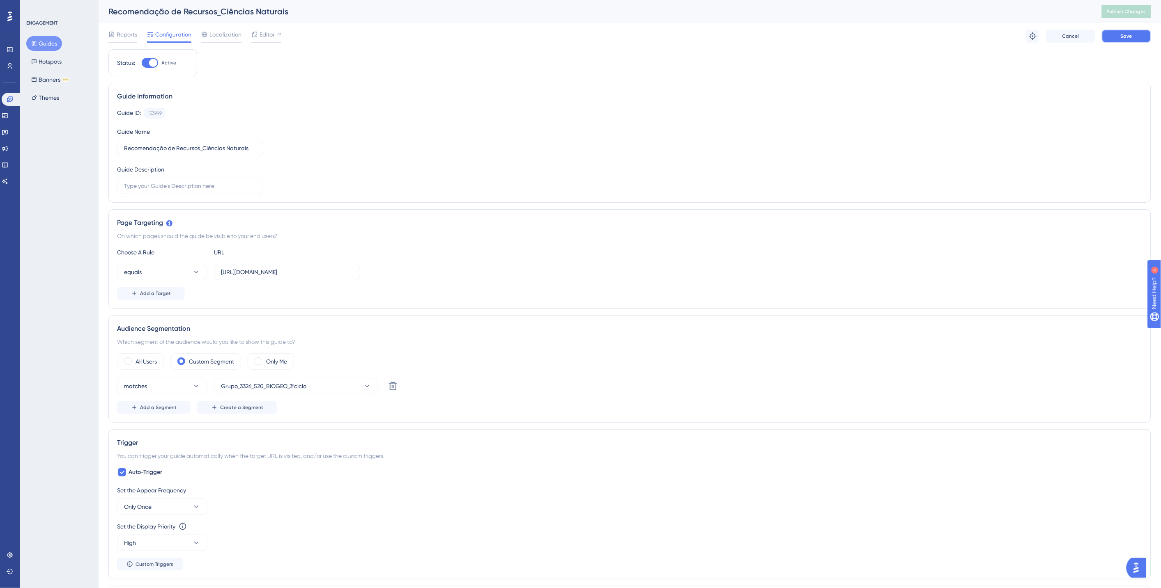
click at [1129, 35] on span "Save" at bounding box center [1125, 36] width 11 height 7
click at [1128, 10] on span "Publish Changes" at bounding box center [1125, 11] width 39 height 7
